Goal: Check status: Check status

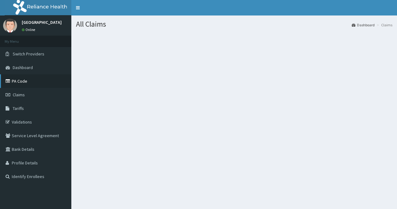
click at [46, 81] on link "PA Code" at bounding box center [35, 81] width 71 height 14
click at [385, 26] on li "Claims" at bounding box center [383, 24] width 17 height 5
click at [365, 25] on link "Dashboard" at bounding box center [363, 24] width 23 height 5
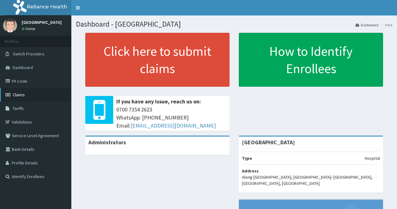
click at [38, 97] on link "Claims" at bounding box center [35, 95] width 71 height 14
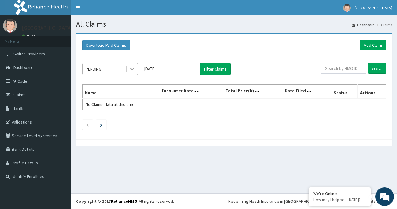
click at [132, 68] on icon at bounding box center [132, 69] width 6 height 6
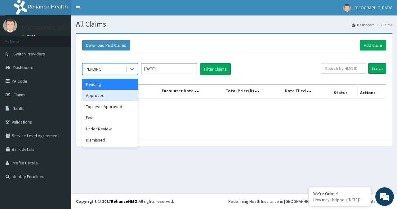
click at [120, 99] on div "Approved" at bounding box center [110, 95] width 56 height 11
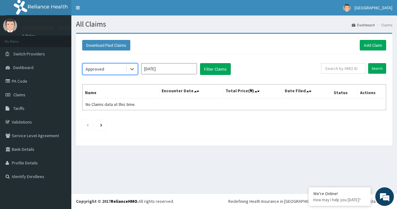
click at [182, 67] on input "Sep 2025" at bounding box center [169, 68] width 56 height 11
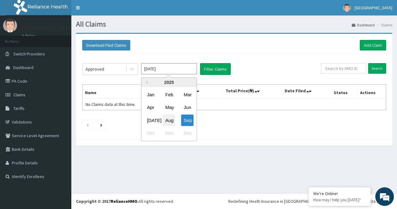
click at [166, 118] on div "Aug" at bounding box center [169, 120] width 12 height 11
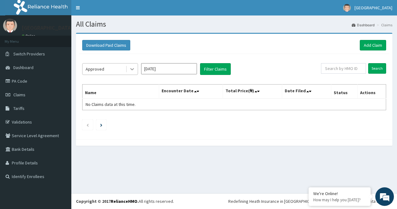
click at [129, 69] on div at bounding box center [132, 69] width 11 height 11
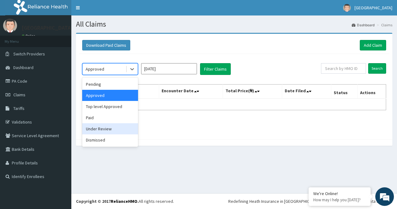
click at [122, 129] on div "Under Review" at bounding box center [110, 128] width 56 height 11
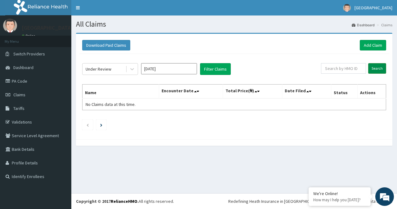
click at [378, 67] on input "Search" at bounding box center [377, 68] width 18 height 11
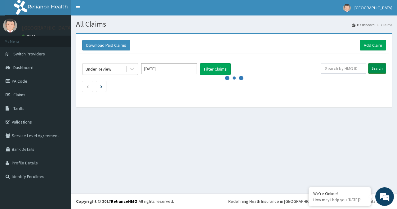
click at [378, 67] on input "Search" at bounding box center [377, 68] width 18 height 11
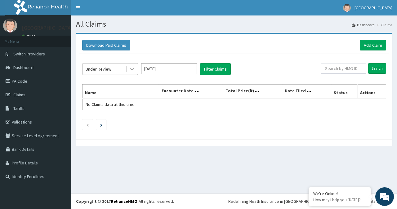
click at [129, 69] on div at bounding box center [132, 69] width 11 height 11
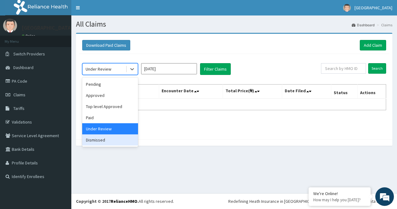
click at [105, 138] on div "Dismissed" at bounding box center [110, 140] width 56 height 11
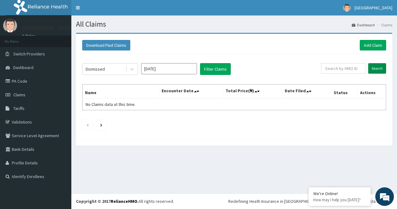
click at [375, 66] on input "Search" at bounding box center [377, 68] width 18 height 11
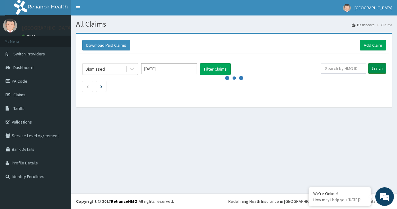
click at [375, 66] on input "Search" at bounding box center [377, 68] width 18 height 11
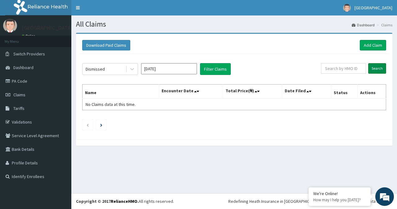
click at [375, 66] on input "Search" at bounding box center [377, 68] width 18 height 11
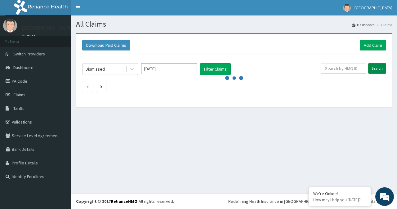
click at [375, 66] on input "Search" at bounding box center [377, 68] width 18 height 11
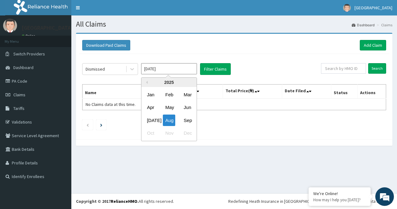
click at [179, 71] on input "Aug 2025" at bounding box center [169, 68] width 56 height 11
click at [151, 121] on div "Jul" at bounding box center [151, 120] width 12 height 11
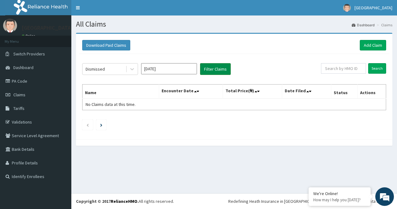
click at [217, 71] on button "Filter Claims" at bounding box center [215, 69] width 31 height 12
click at [187, 68] on input "Jul 2025" at bounding box center [169, 68] width 56 height 11
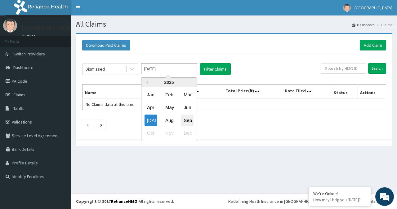
click at [188, 118] on div "Sep" at bounding box center [187, 120] width 12 height 11
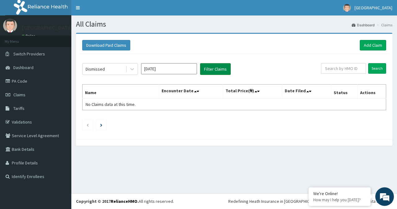
click at [209, 67] on button "Filter Claims" at bounding box center [215, 69] width 31 height 12
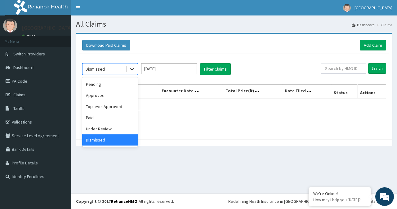
click at [133, 73] on div at bounding box center [132, 69] width 11 height 11
click at [123, 93] on div "Approved" at bounding box center [110, 95] width 56 height 11
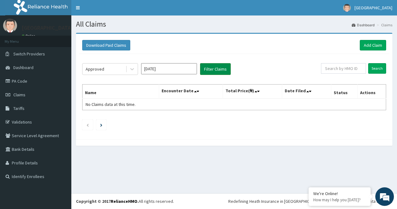
click at [213, 66] on button "Filter Claims" at bounding box center [215, 69] width 31 height 12
drag, startPoint x: 213, startPoint y: 66, endPoint x: 185, endPoint y: 69, distance: 28.1
click at [185, 69] on input "Sep 2025" at bounding box center [169, 68] width 56 height 11
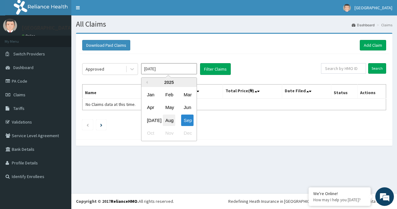
click at [169, 124] on div "Aug" at bounding box center [169, 120] width 12 height 11
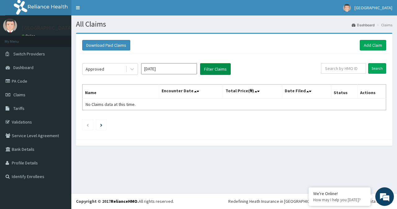
click at [223, 68] on button "Filter Claims" at bounding box center [215, 69] width 31 height 12
click at [377, 65] on input "Search" at bounding box center [377, 68] width 18 height 11
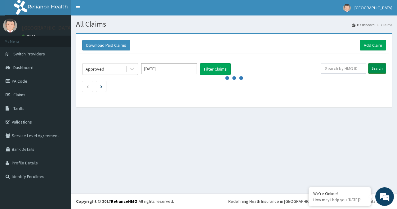
click at [377, 65] on input "Search" at bounding box center [377, 68] width 18 height 11
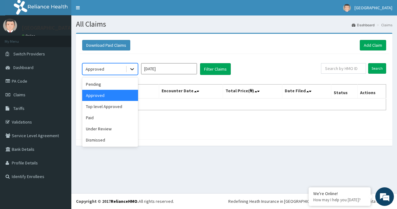
click at [133, 67] on icon at bounding box center [132, 69] width 6 height 6
click at [107, 118] on div "Paid" at bounding box center [110, 117] width 56 height 11
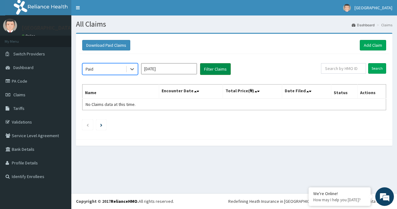
click at [210, 71] on button "Filter Claims" at bounding box center [215, 69] width 31 height 12
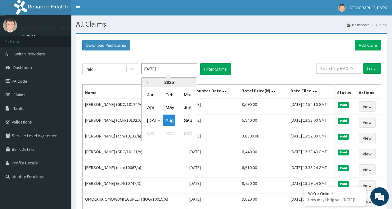
click at [171, 72] on input "Aug 2025" at bounding box center [169, 68] width 56 height 11
click at [154, 118] on div "Jul" at bounding box center [151, 120] width 12 height 11
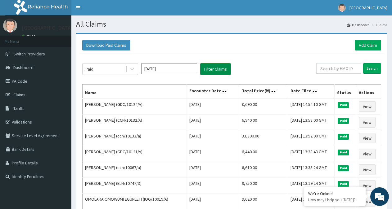
click at [208, 69] on button "Filter Claims" at bounding box center [215, 69] width 31 height 12
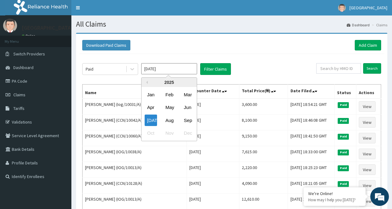
click at [174, 69] on input "Jul 2025" at bounding box center [169, 68] width 56 height 11
click at [168, 121] on div "Aug" at bounding box center [169, 120] width 12 height 11
type input "Aug 2025"
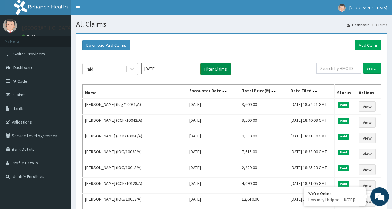
click at [218, 67] on button "Filter Claims" at bounding box center [215, 69] width 31 height 12
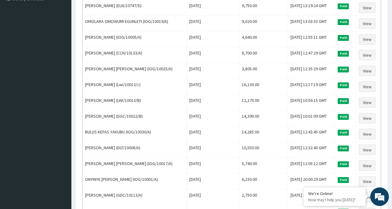
scroll to position [190, 0]
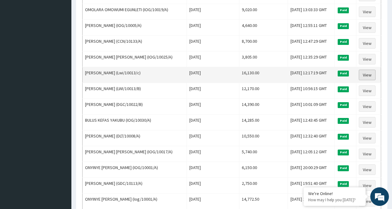
click at [363, 75] on link "View" at bounding box center [367, 75] width 17 height 11
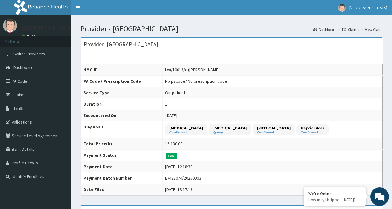
click at [345, 29] on icon at bounding box center [344, 30] width 4 height 4
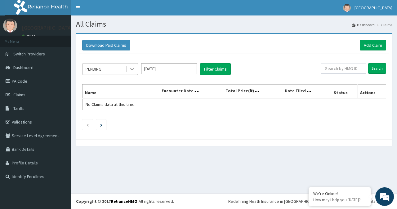
click at [132, 68] on icon at bounding box center [132, 69] width 6 height 6
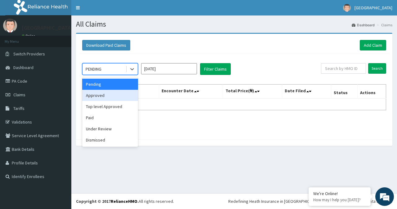
click at [125, 95] on div "Approved" at bounding box center [110, 95] width 56 height 11
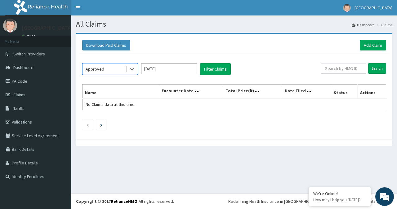
click at [138, 67] on div "Approved" at bounding box center [110, 69] width 56 height 12
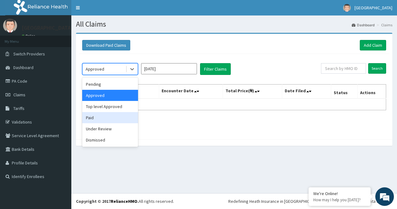
click at [115, 120] on div "Paid" at bounding box center [110, 117] width 56 height 11
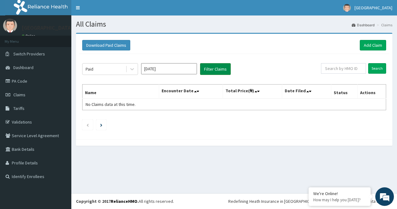
click at [210, 72] on button "Filter Claims" at bounding box center [215, 69] width 31 height 12
drag, startPoint x: 210, startPoint y: 72, endPoint x: 210, endPoint y: 69, distance: 3.4
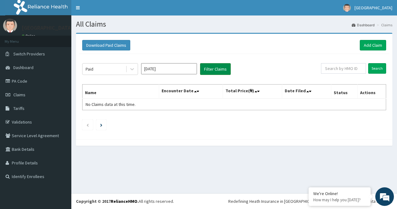
click at [210, 69] on button "Filter Claims" at bounding box center [215, 69] width 31 height 12
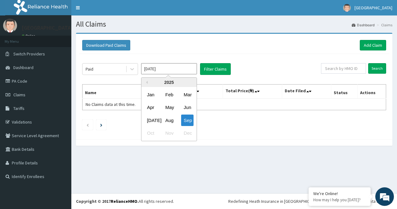
click at [176, 71] on input "Sep 2025" at bounding box center [169, 68] width 56 height 11
click at [164, 119] on div "Aug" at bounding box center [169, 120] width 12 height 11
type input "Aug 2025"
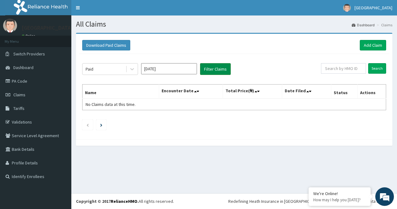
click at [214, 69] on button "Filter Claims" at bounding box center [215, 69] width 31 height 12
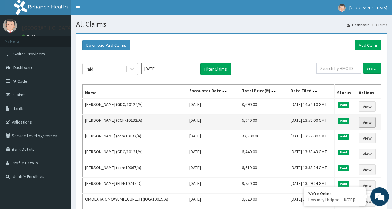
click at [368, 122] on link "View" at bounding box center [367, 122] width 17 height 11
